Goal: Task Accomplishment & Management: Manage account settings

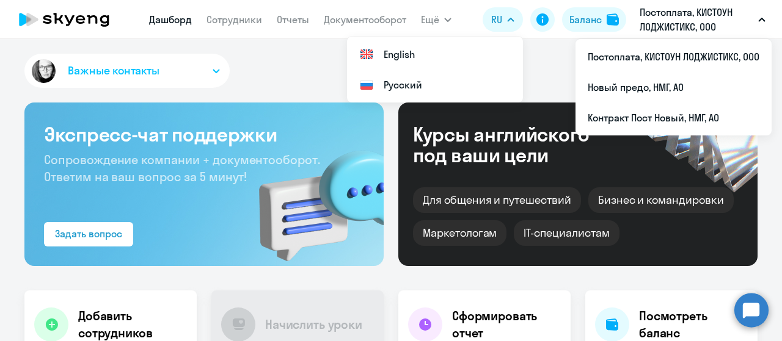
select select "30"
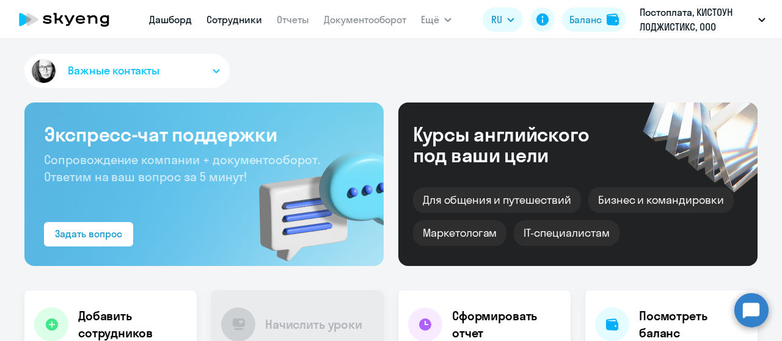
click at [234, 15] on link "Сотрудники" at bounding box center [234, 19] width 56 height 12
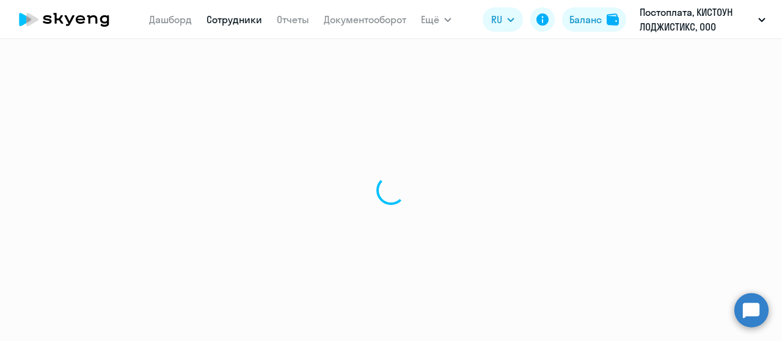
select select "30"
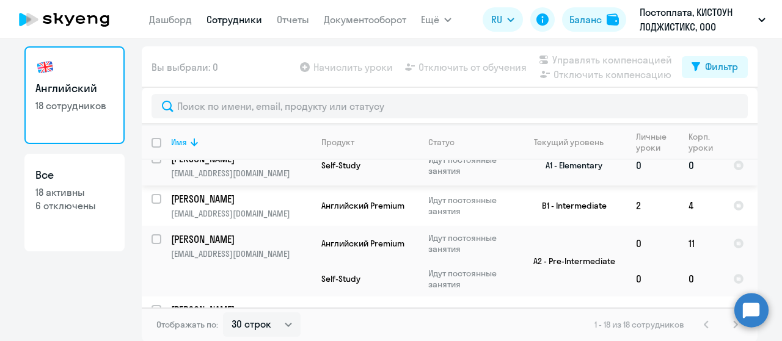
scroll to position [672, 0]
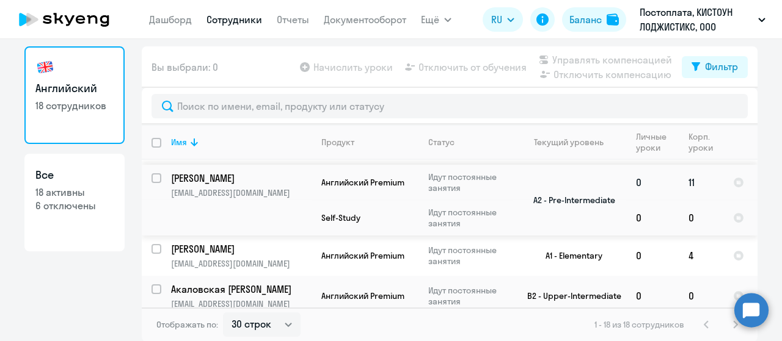
click at [151, 198] on input "select row 24157893" at bounding box center [163, 185] width 24 height 24
checkbox input "true"
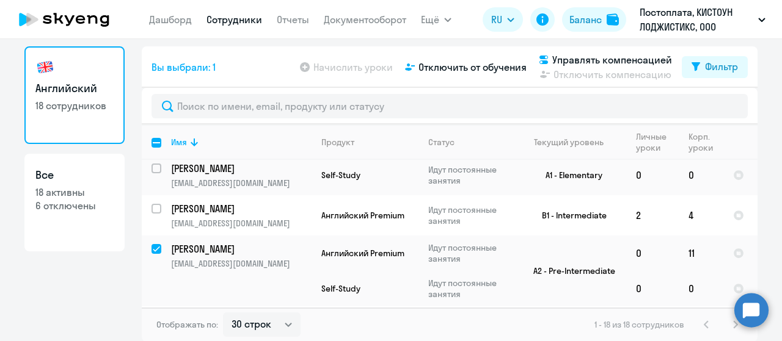
scroll to position [611, 0]
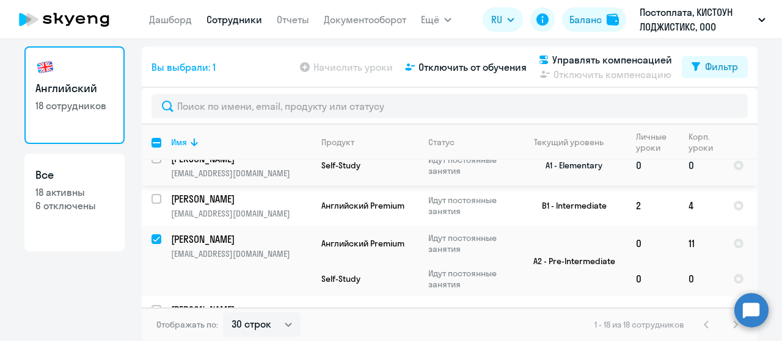
click at [151, 178] on input "select row 24229419" at bounding box center [163, 166] width 24 height 24
checkbox input "true"
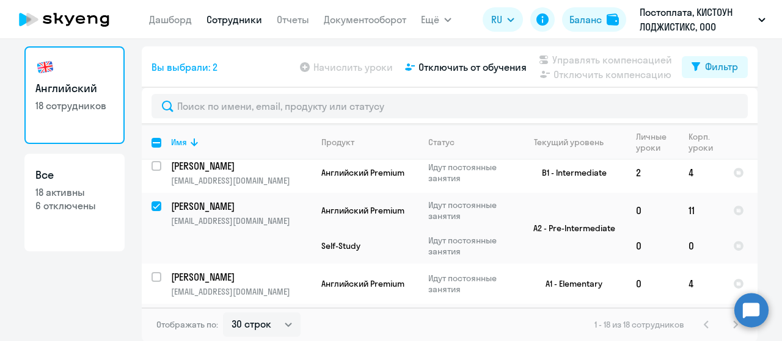
scroll to position [732, 0]
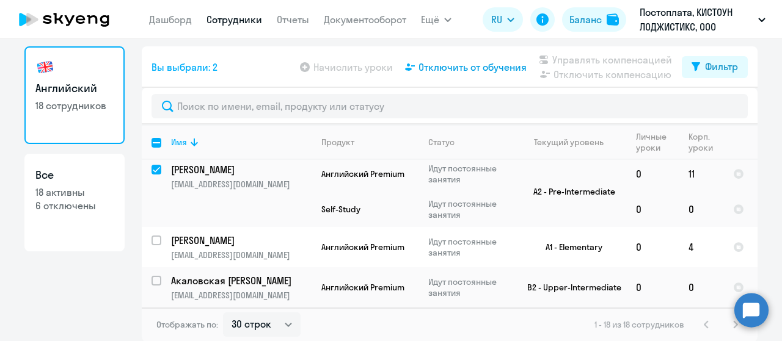
click at [479, 68] on span "Отключить от обучения" at bounding box center [472, 67] width 108 height 15
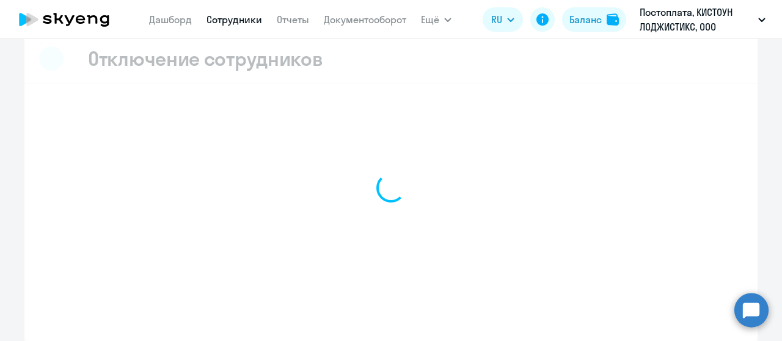
scroll to position [15, 0]
select select "all"
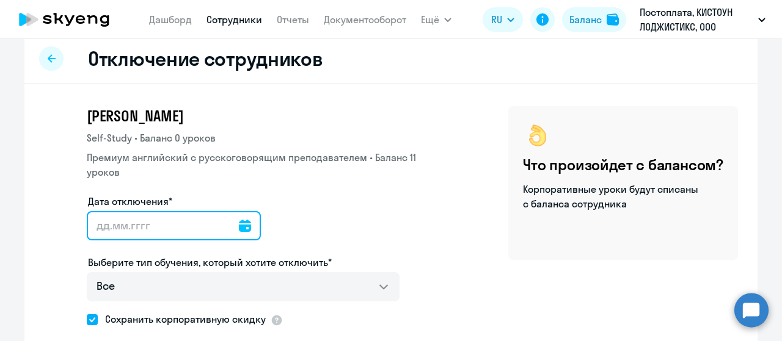
click at [241, 225] on input "Дата отключения*" at bounding box center [174, 225] width 174 height 29
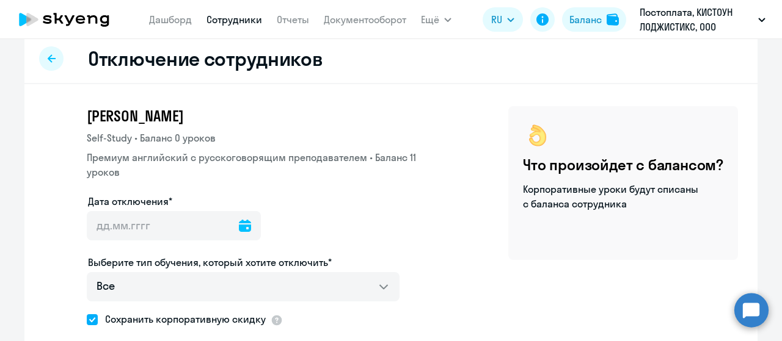
click at [239, 229] on icon at bounding box center [245, 226] width 12 height 12
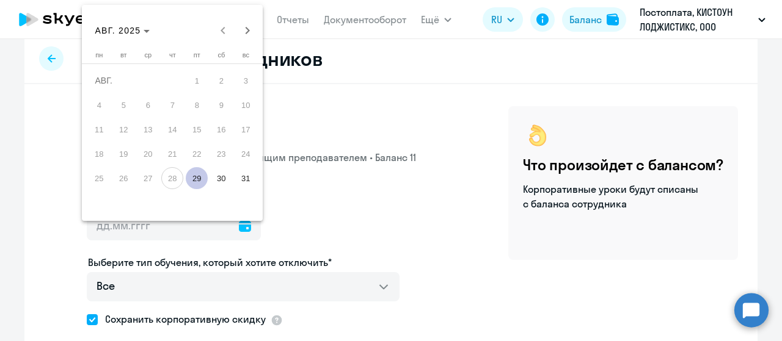
click at [200, 181] on span "29" at bounding box center [197, 178] width 22 height 22
type input "[DATE]"
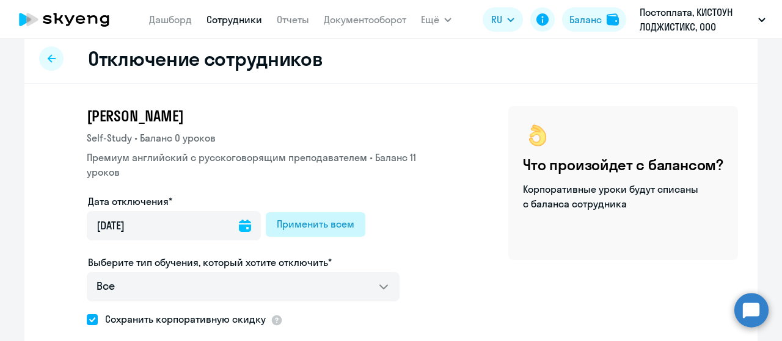
click at [303, 228] on div "Применить всем" at bounding box center [316, 224] width 78 height 15
type input "[DATE]"
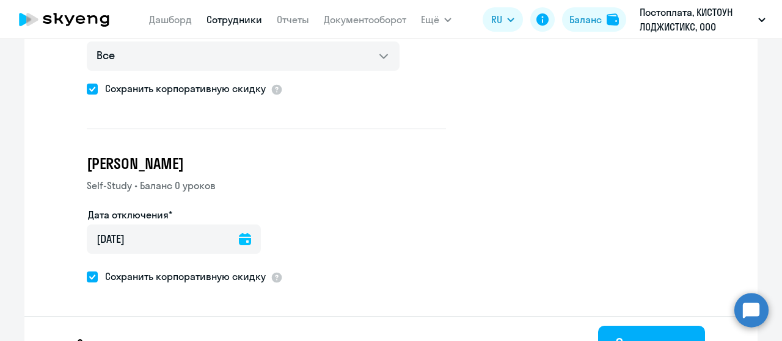
scroll to position [273, 0]
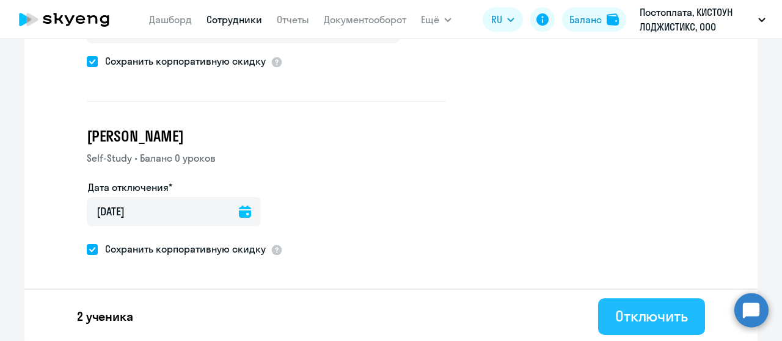
click at [633, 316] on div "Отключить" at bounding box center [651, 317] width 73 height 20
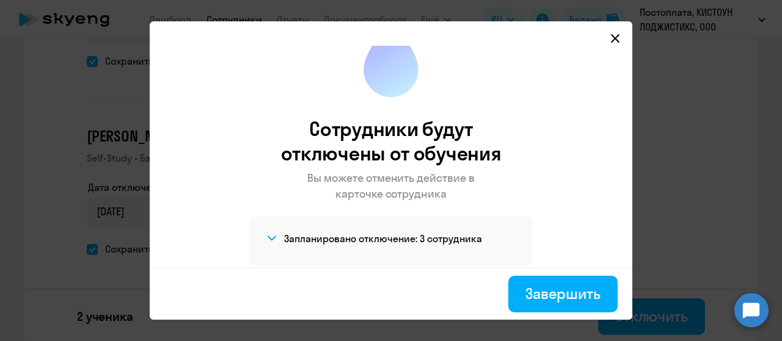
scroll to position [39, 0]
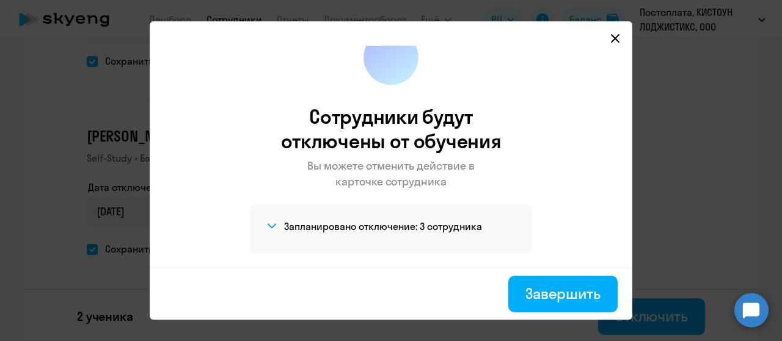
click at [268, 230] on span at bounding box center [271, 226] width 15 height 15
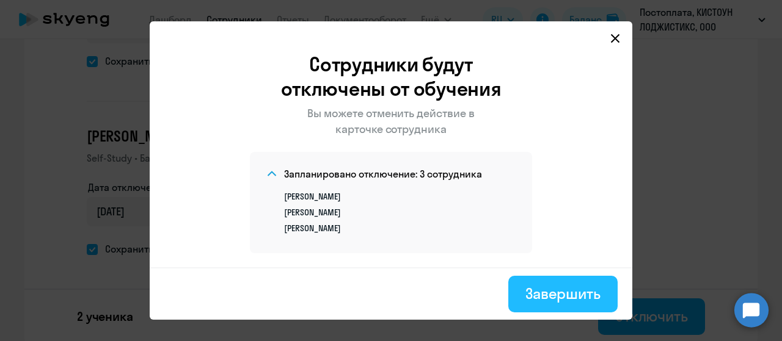
click at [562, 293] on div "Завершить" at bounding box center [562, 294] width 75 height 20
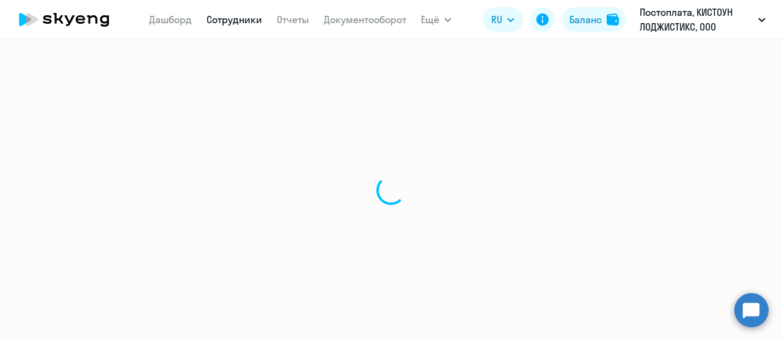
select select "30"
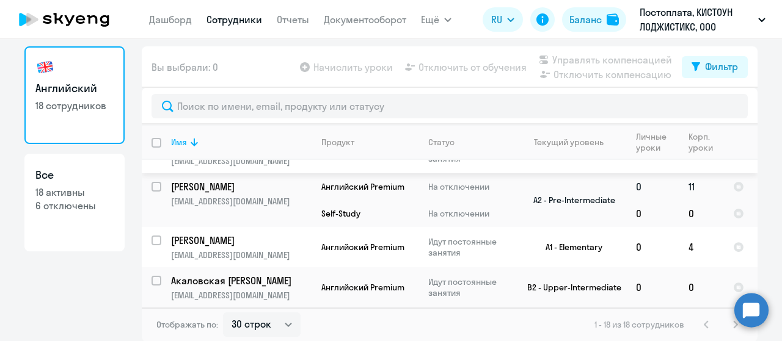
scroll to position [717, 0]
click at [151, 276] on input "select row 39667467" at bounding box center [163, 288] width 24 height 24
checkbox input "true"
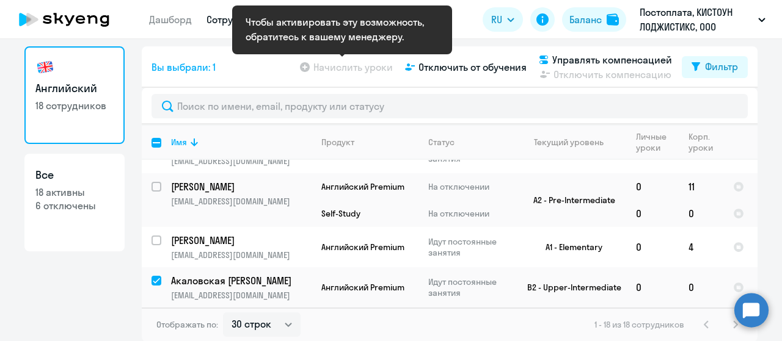
click at [327, 68] on app-table-action-button "Начислить уроки" at bounding box center [344, 67] width 95 height 15
